Goal: Transaction & Acquisition: Purchase product/service

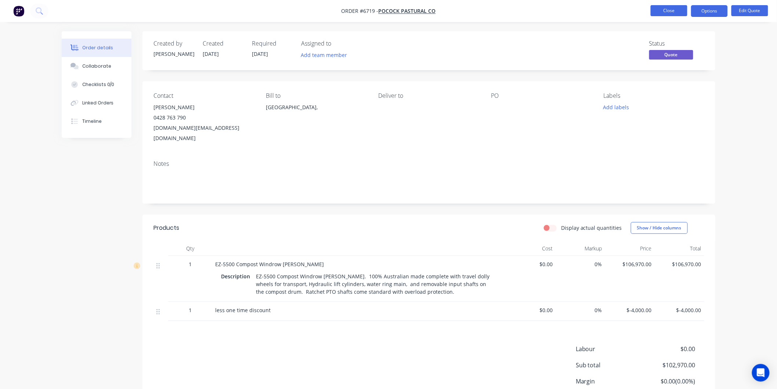
click at [671, 9] on button "Close" at bounding box center [669, 10] width 37 height 11
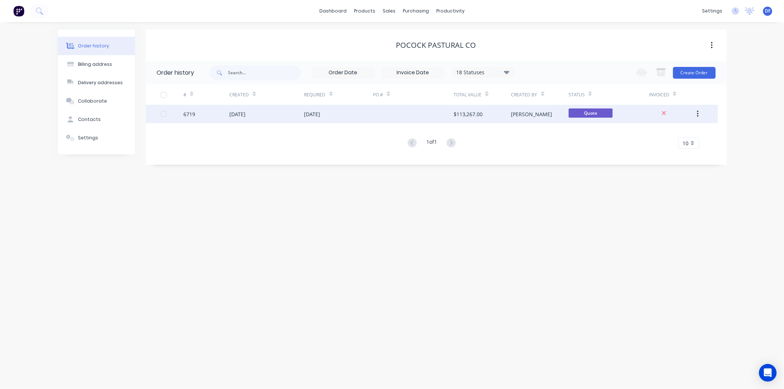
click at [245, 113] on div "10 Sep 2025" at bounding box center [237, 114] width 16 height 8
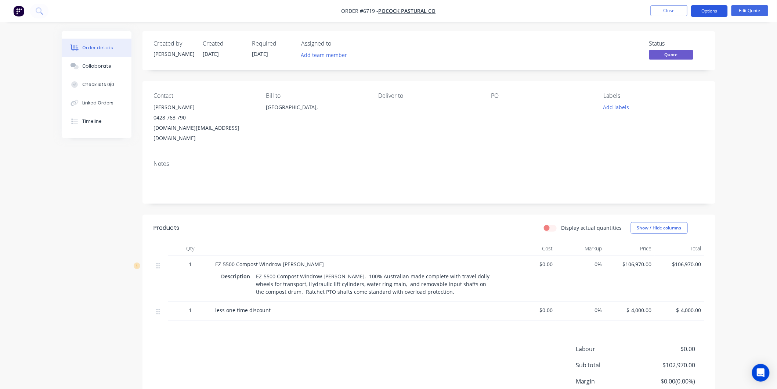
click at [706, 9] on button "Options" at bounding box center [709, 11] width 37 height 12
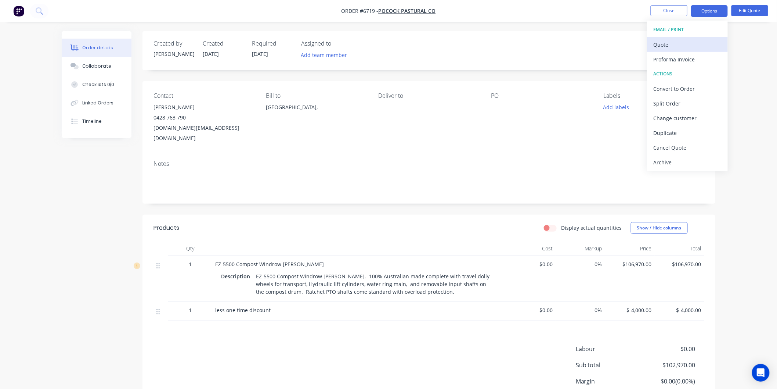
click at [664, 42] on div "Quote" at bounding box center [688, 44] width 68 height 11
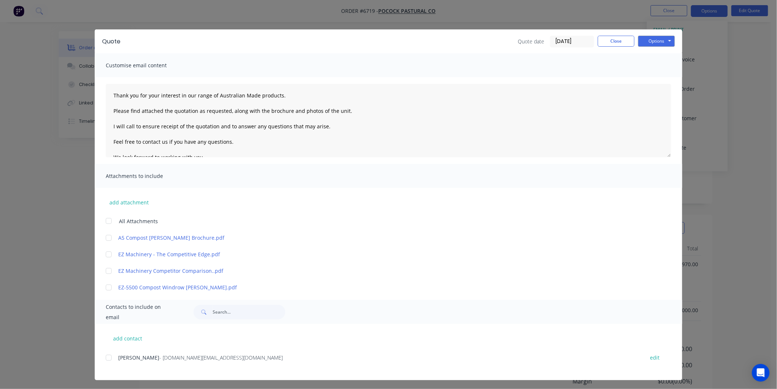
click at [105, 222] on div at bounding box center [108, 220] width 15 height 15
click at [105, 357] on div at bounding box center [108, 357] width 15 height 15
click at [110, 93] on textarea "Thank you for your interest in our range of Australian Made products. Please fi…" at bounding box center [389, 120] width 566 height 73
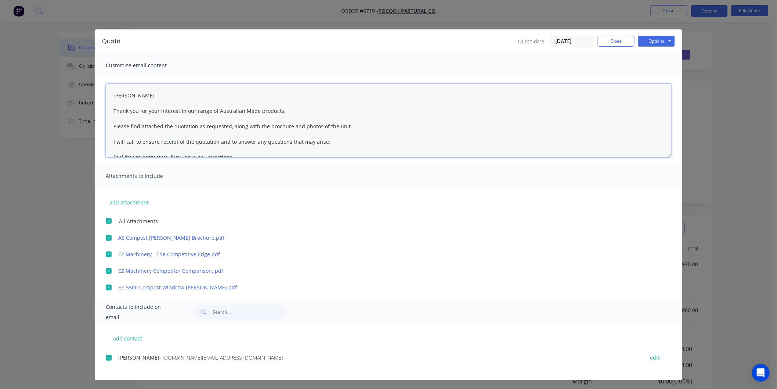
drag, startPoint x: 112, startPoint y: 96, endPoint x: 115, endPoint y: 90, distance: 6.1
click at [113, 96] on textarea "simon Thank you for your interest in our range of Australian Made products. Ple…" at bounding box center [389, 120] width 566 height 73
click at [657, 40] on button "Options" at bounding box center [656, 41] width 37 height 11
click at [652, 78] on button "Email" at bounding box center [661, 78] width 47 height 12
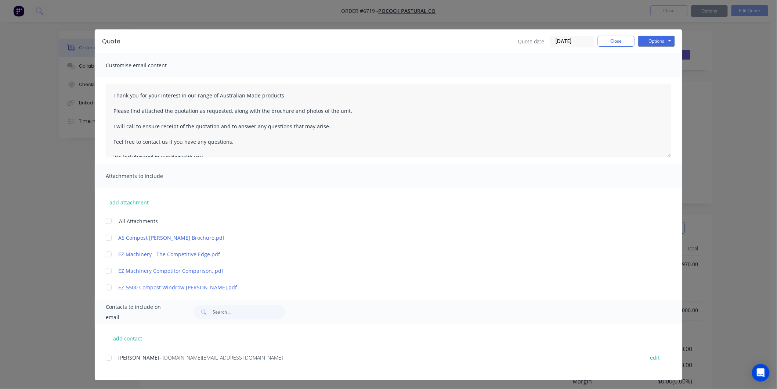
type textarea "Thank you for your interest in our range of Australian Made products. Please fi…"
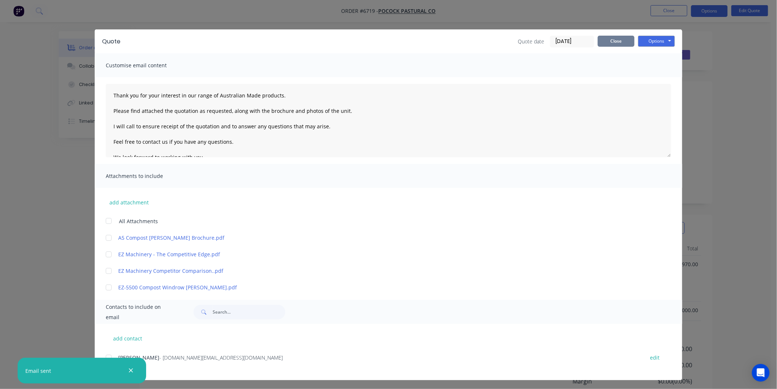
click at [608, 39] on button "Close" at bounding box center [616, 41] width 37 height 11
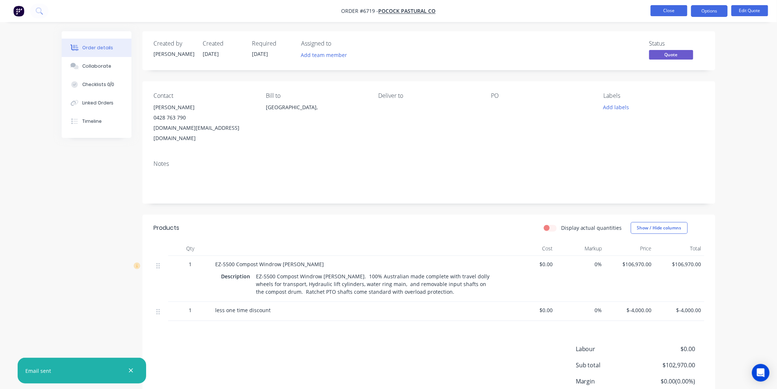
click at [664, 9] on button "Close" at bounding box center [669, 10] width 37 height 11
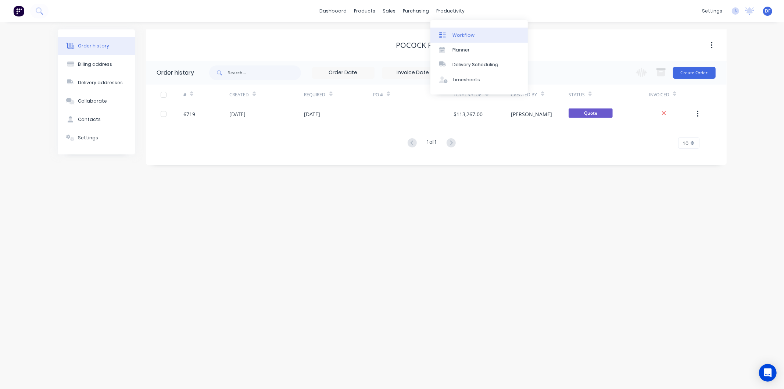
click at [462, 33] on div "Workflow" at bounding box center [463, 35] width 22 height 7
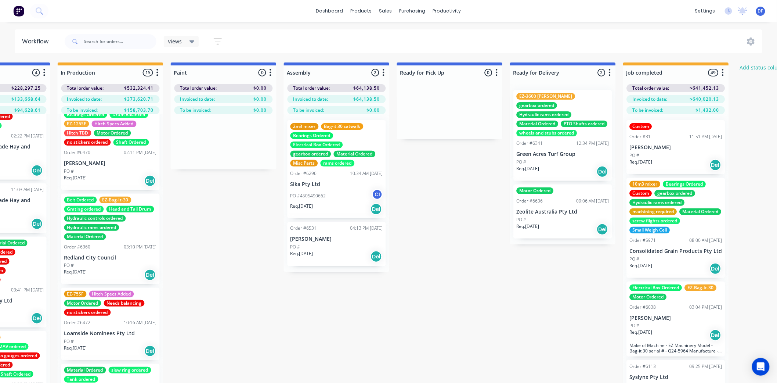
scroll to position [0, 525]
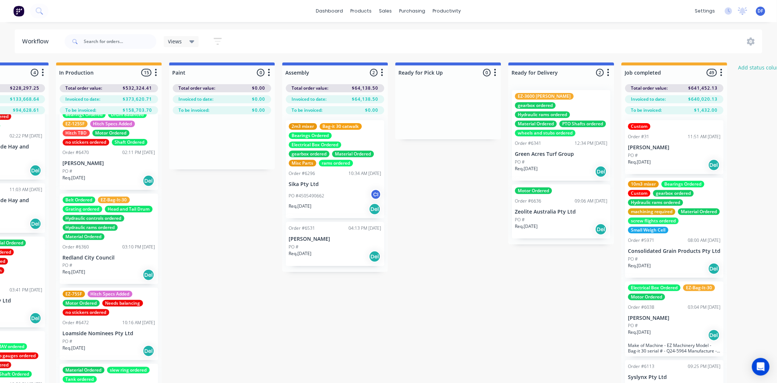
click at [542, 120] on div "Material Ordered" at bounding box center [536, 123] width 42 height 7
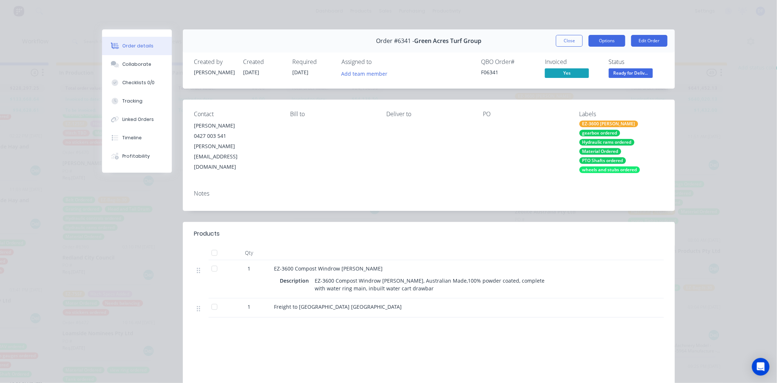
click at [604, 39] on button "Options" at bounding box center [607, 41] width 37 height 12
click at [575, 88] on div "Delivery Docket" at bounding box center [587, 89] width 64 height 11
click at [566, 88] on div "Standard" at bounding box center [587, 89] width 64 height 11
click at [564, 39] on button "Close" at bounding box center [569, 41] width 27 height 12
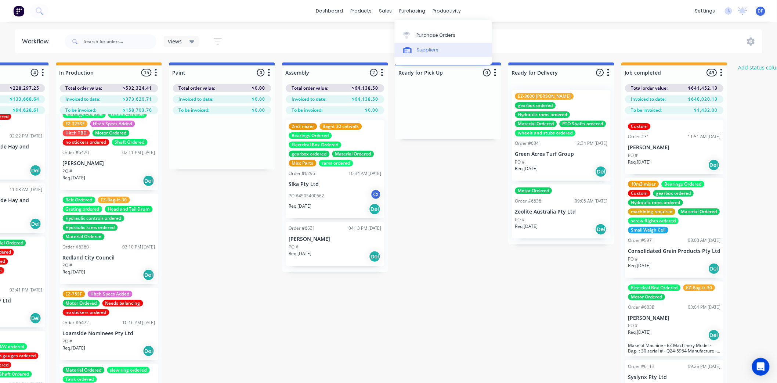
click at [420, 50] on div "Suppliers" at bounding box center [428, 50] width 22 height 7
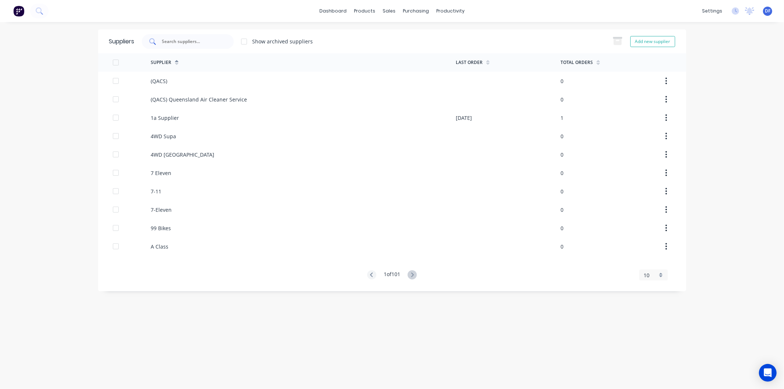
click at [171, 42] on input "text" at bounding box center [191, 41] width 61 height 7
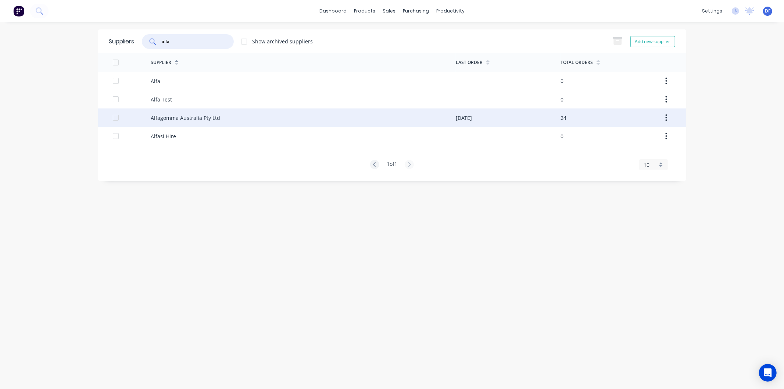
type input "alfa"
click at [177, 115] on div "Alfagomma Australia Pty Ltd" at bounding box center [185, 118] width 69 height 8
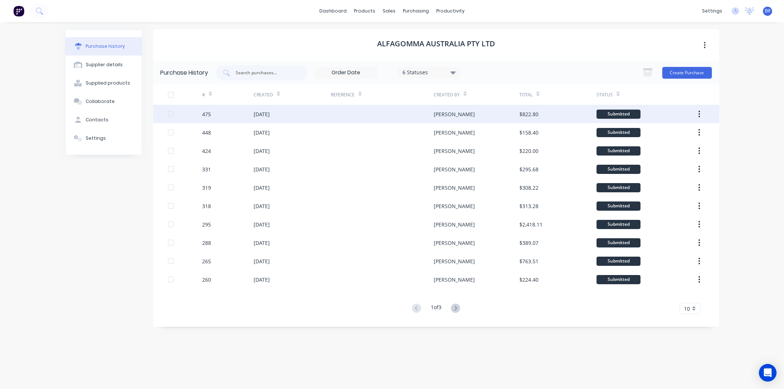
click at [270, 114] on div "05 Aug 2025" at bounding box center [261, 114] width 16 height 8
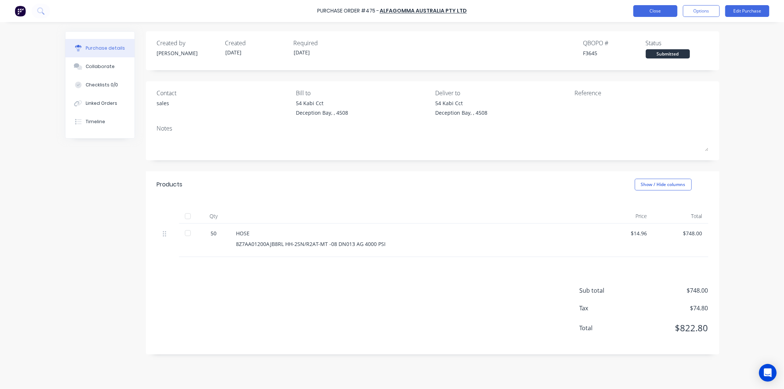
click at [647, 10] on button "Close" at bounding box center [655, 11] width 44 height 12
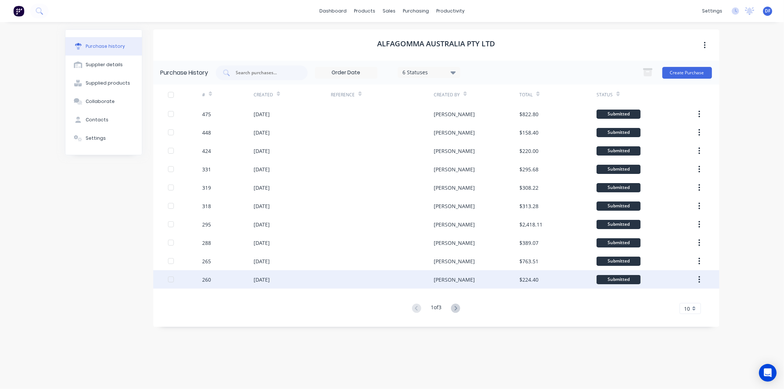
click at [270, 277] on div "08 Apr 2025" at bounding box center [261, 280] width 16 height 8
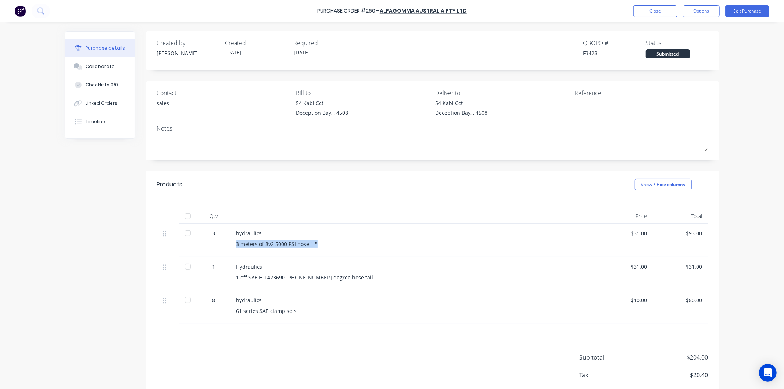
drag, startPoint x: 231, startPoint y: 243, endPoint x: 313, endPoint y: 243, distance: 82.3
click at [313, 243] on div "hydraulics 3 meters of 8v2 5000 PSI hose 1 "" at bounding box center [413, 239] width 367 height 33
copy div "3 meters of 8v2 5000 PSI hose 1 ""
click at [646, 11] on button "Close" at bounding box center [655, 11] width 44 height 12
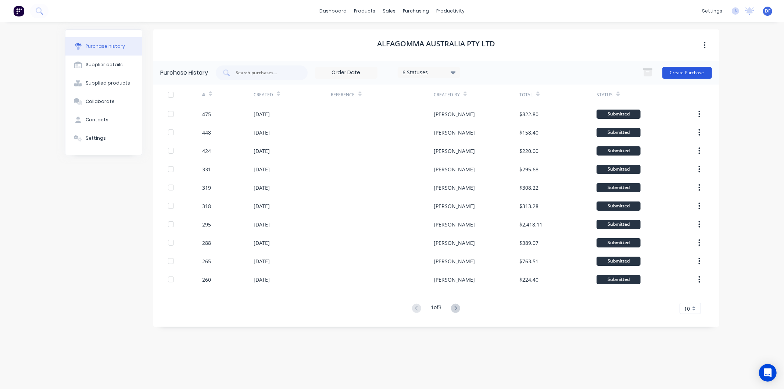
click at [683, 72] on button "Create Purchase" at bounding box center [687, 73] width 50 height 12
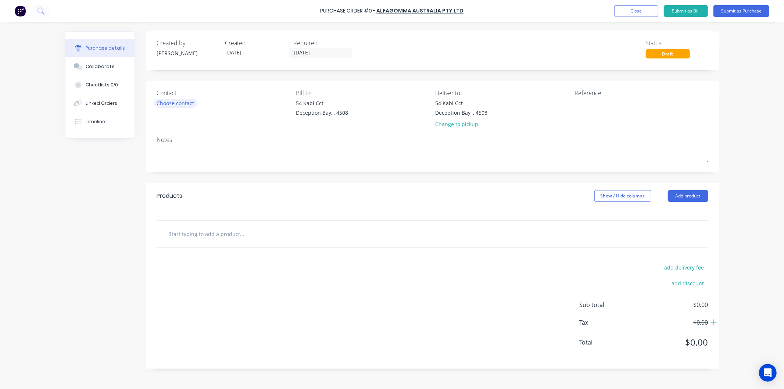
click at [191, 104] on div "Choose contact" at bounding box center [175, 103] width 37 height 8
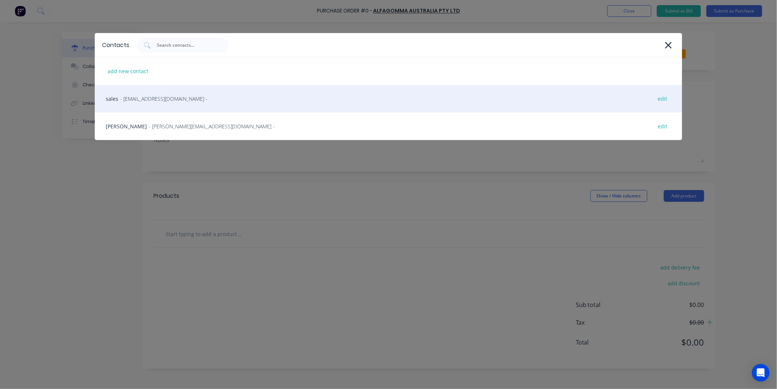
click at [164, 97] on span "- brisbane@alfagomma.com.au -" at bounding box center [163, 99] width 87 height 8
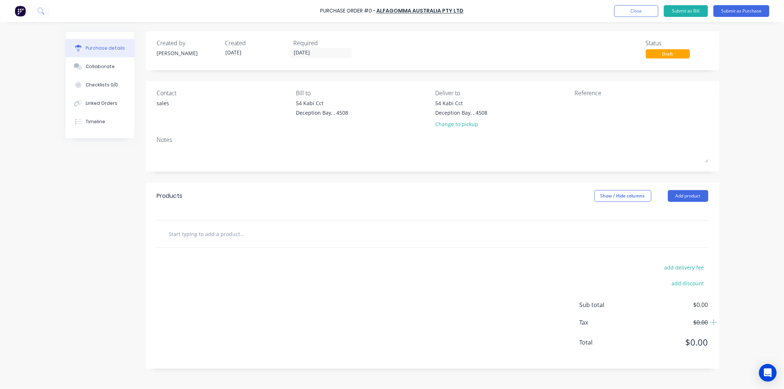
click at [213, 234] on input "text" at bounding box center [242, 233] width 147 height 15
paste input "3 meters of 8v2 5000 PSI hose 1 ""
click at [245, 234] on input "3 meters of 8v2 5000 PSI hose 1 "" at bounding box center [242, 233] width 147 height 15
click at [289, 236] on input "3 meters of 8v2 5000 PSI hose 3/4 "" at bounding box center [242, 233] width 147 height 15
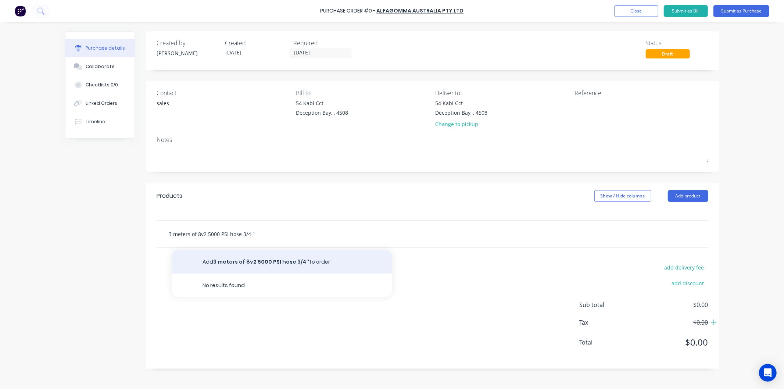
type input "3 meters of 8v2 5000 PSI hose 3/4 ""
click at [273, 265] on button "Add 3 meters of 8v2 5000 PSI hose 3/4 " to order" at bounding box center [282, 262] width 220 height 24
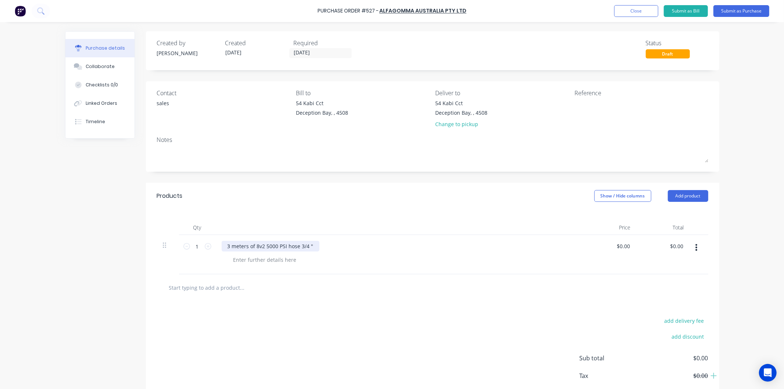
click at [227, 247] on div "3 meters of 8v2 5000 PSI hose 3/4 "" at bounding box center [271, 246] width 98 height 11
drag, startPoint x: 252, startPoint y: 247, endPoint x: 222, endPoint y: 248, distance: 30.2
click at [222, 248] on div "3 meters of 8v2 5000 PSI hose 3/4 "" at bounding box center [271, 246] width 98 height 11
click at [205, 247] on icon at bounding box center [208, 246] width 7 height 7
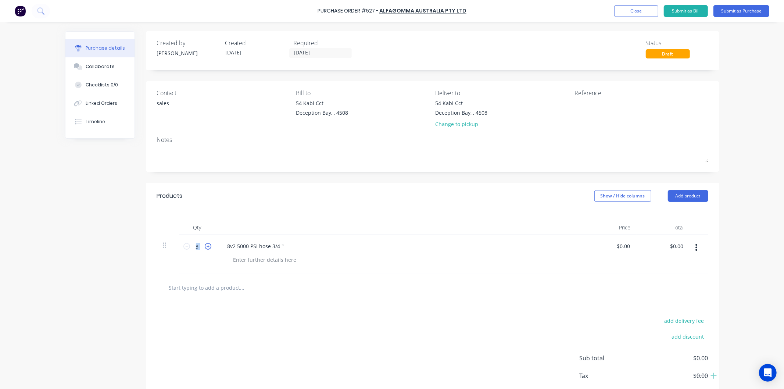
click at [205, 247] on icon at bounding box center [208, 246] width 7 height 7
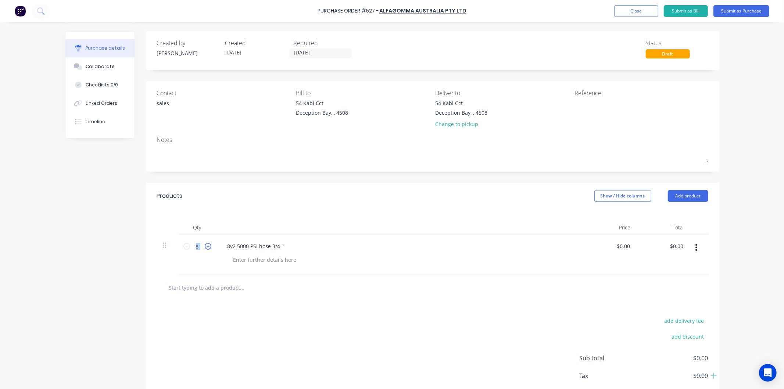
click at [205, 247] on icon at bounding box center [208, 246] width 7 height 7
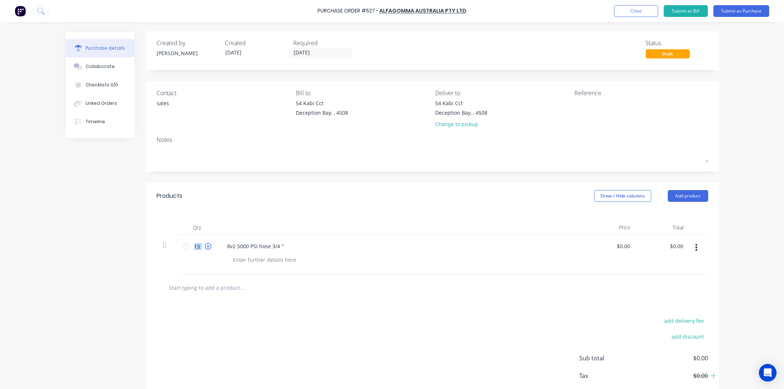
click at [205, 247] on icon at bounding box center [208, 246] width 7 height 7
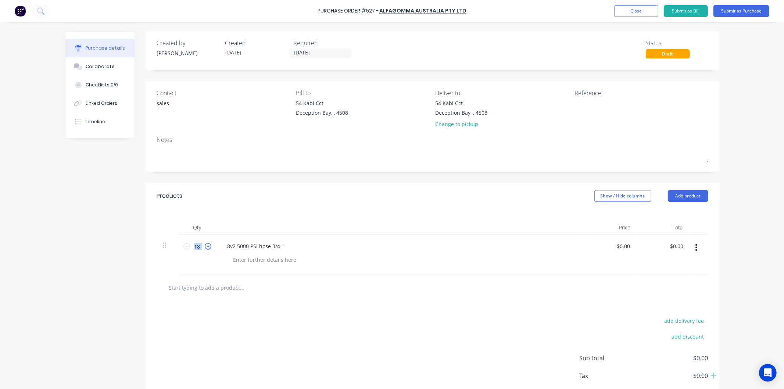
click at [205, 247] on icon at bounding box center [208, 246] width 7 height 7
click at [205, 246] on icon at bounding box center [208, 246] width 7 height 7
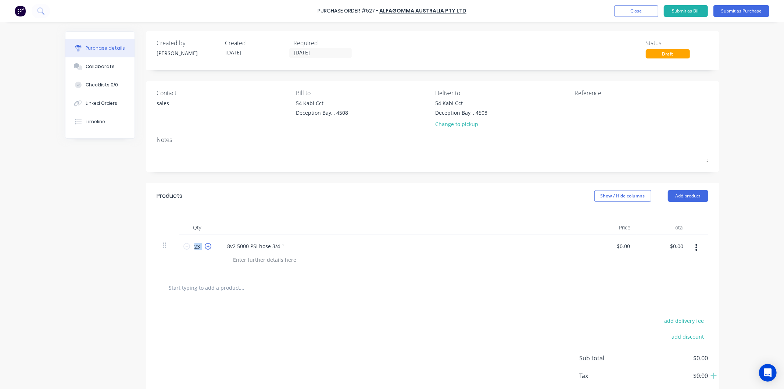
click at [205, 246] on icon at bounding box center [208, 246] width 7 height 7
click at [205, 245] on icon at bounding box center [208, 246] width 7 height 7
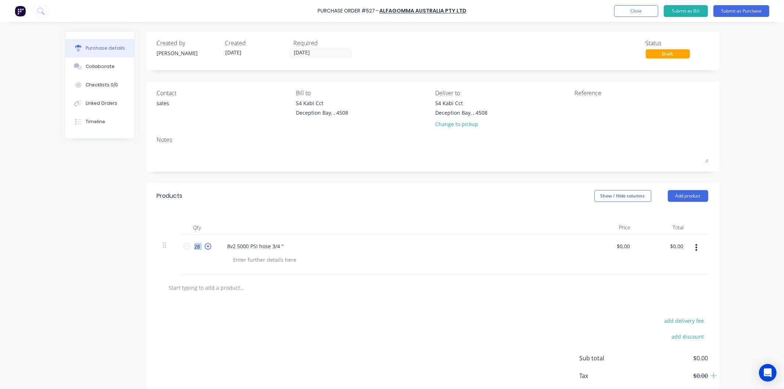
click at [205, 245] on icon at bounding box center [208, 246] width 7 height 7
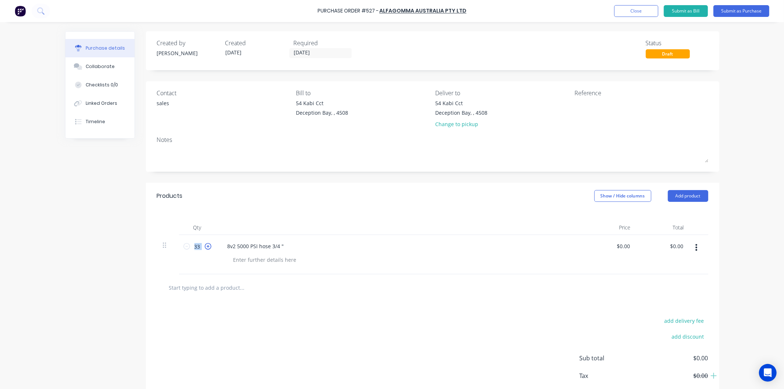
click at [205, 245] on icon at bounding box center [208, 246] width 7 height 7
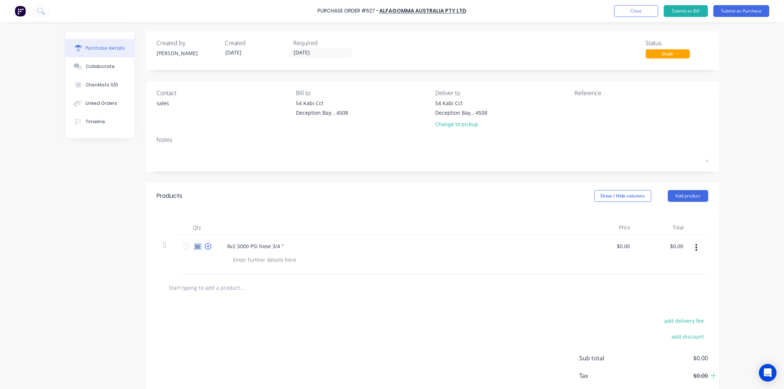
click at [205, 245] on icon at bounding box center [208, 246] width 7 height 7
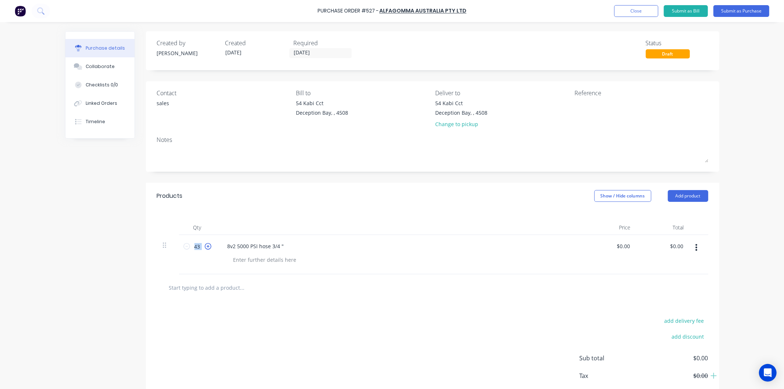
click at [205, 245] on icon at bounding box center [208, 246] width 7 height 7
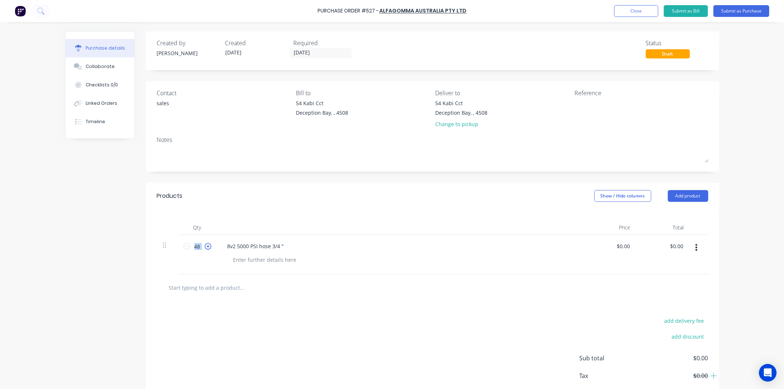
click at [205, 247] on icon at bounding box center [208, 246] width 7 height 7
type input "50"
click at [622, 245] on input "0.00" at bounding box center [622, 246] width 17 height 11
drag, startPoint x: 627, startPoint y: 245, endPoint x: 611, endPoint y: 247, distance: 16.6
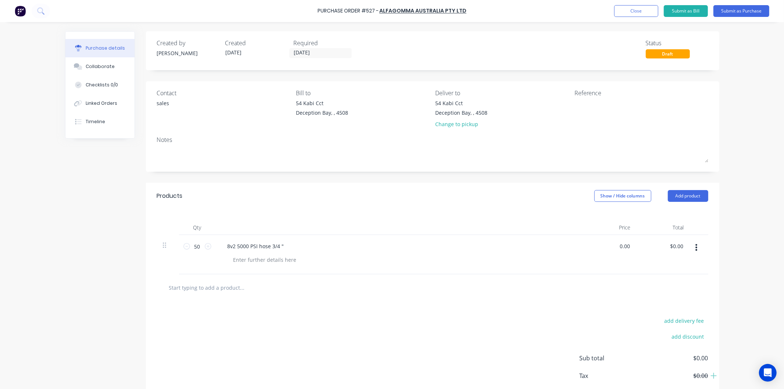
click at [611, 247] on div "0.00 0.00" at bounding box center [609, 254] width 53 height 39
type input "$24.50"
type input "$1,225.00"
click at [603, 248] on div "$24.50 24.5" at bounding box center [609, 254] width 53 height 39
click at [737, 9] on button "Submit as Purchase" at bounding box center [741, 11] width 56 height 12
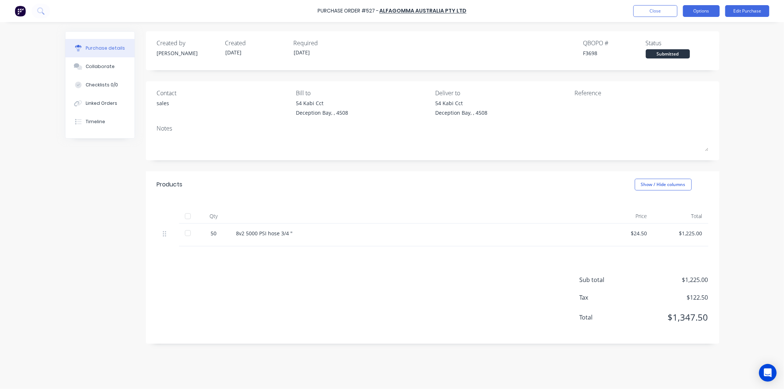
click at [702, 11] on button "Options" at bounding box center [701, 11] width 37 height 12
click at [675, 30] on div "Print / Email" at bounding box center [684, 30] width 57 height 11
click at [670, 45] on div "With pricing" at bounding box center [684, 44] width 57 height 11
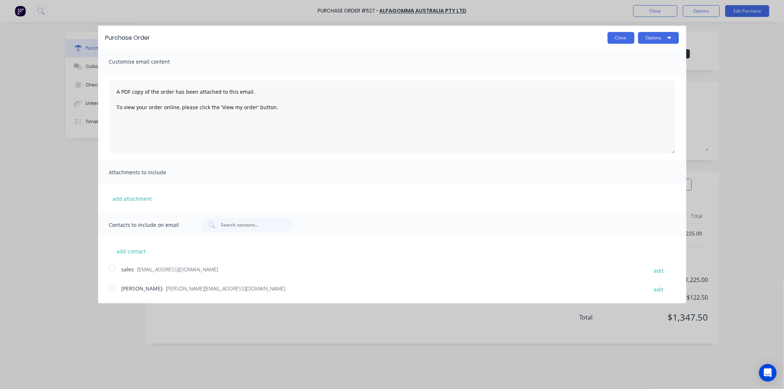
click at [616, 35] on button "Close" at bounding box center [620, 38] width 27 height 12
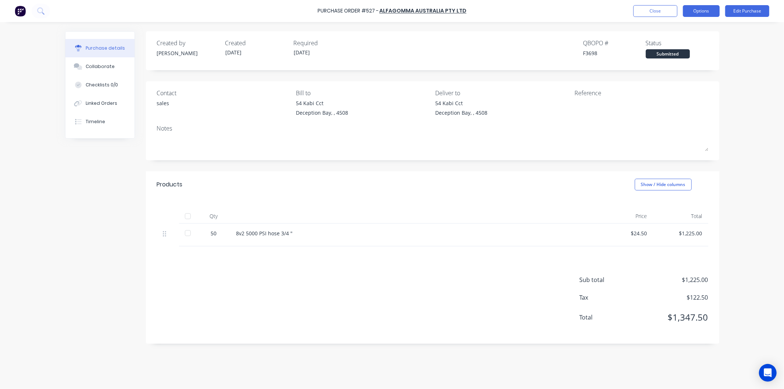
click at [695, 12] on button "Options" at bounding box center [701, 11] width 37 height 12
click at [672, 27] on div "Print / Email" at bounding box center [684, 30] width 57 height 11
click at [665, 44] on div "With pricing" at bounding box center [684, 44] width 57 height 11
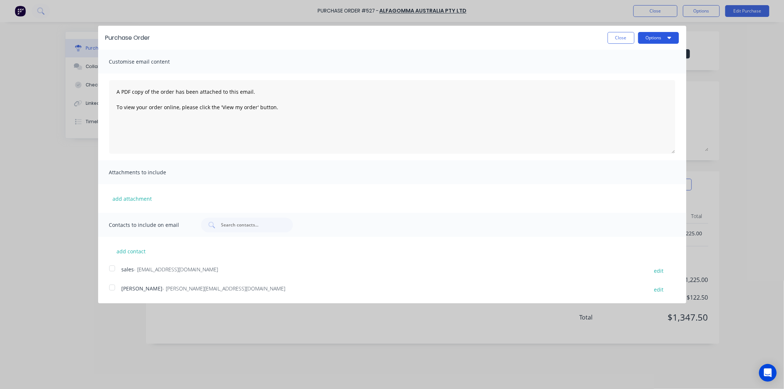
click at [659, 37] on button "Options" at bounding box center [658, 38] width 41 height 12
click at [623, 53] on div "Print" at bounding box center [643, 56] width 57 height 11
drag, startPoint x: 215, startPoint y: 267, endPoint x: 118, endPoint y: 272, distance: 97.9
click at [118, 272] on div "sales - brisbane@alfagomma.com.au edit" at bounding box center [397, 270] width 577 height 10
copy div "sales - brisbane@alfagomma.com.au"
